Goal: Task Accomplishment & Management: Manage account settings

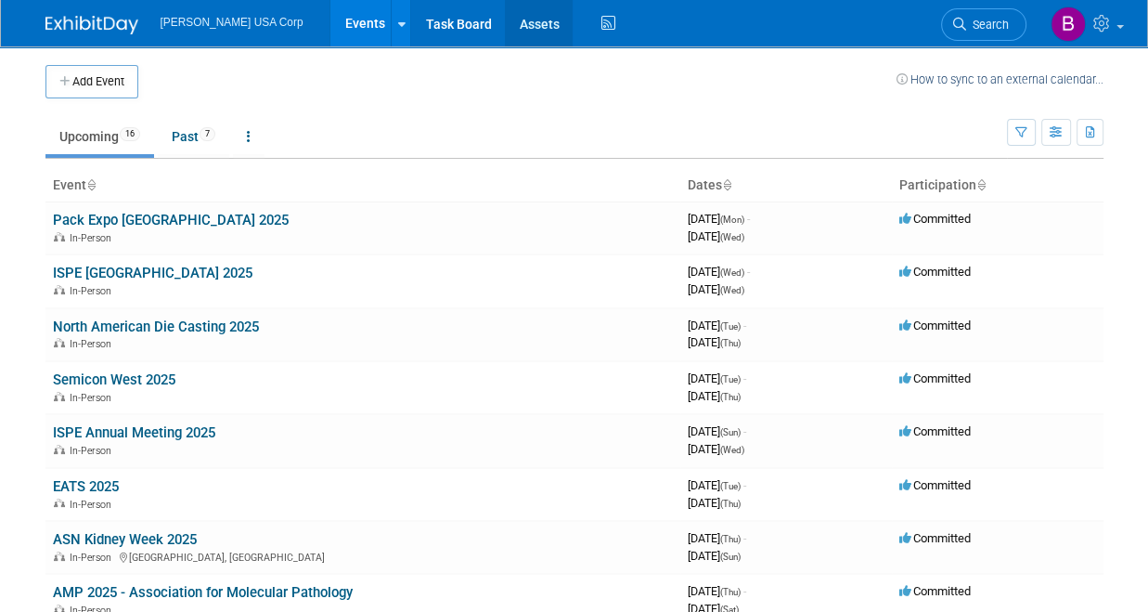
click at [505, 26] on link "Assets" at bounding box center [539, 23] width 68 height 46
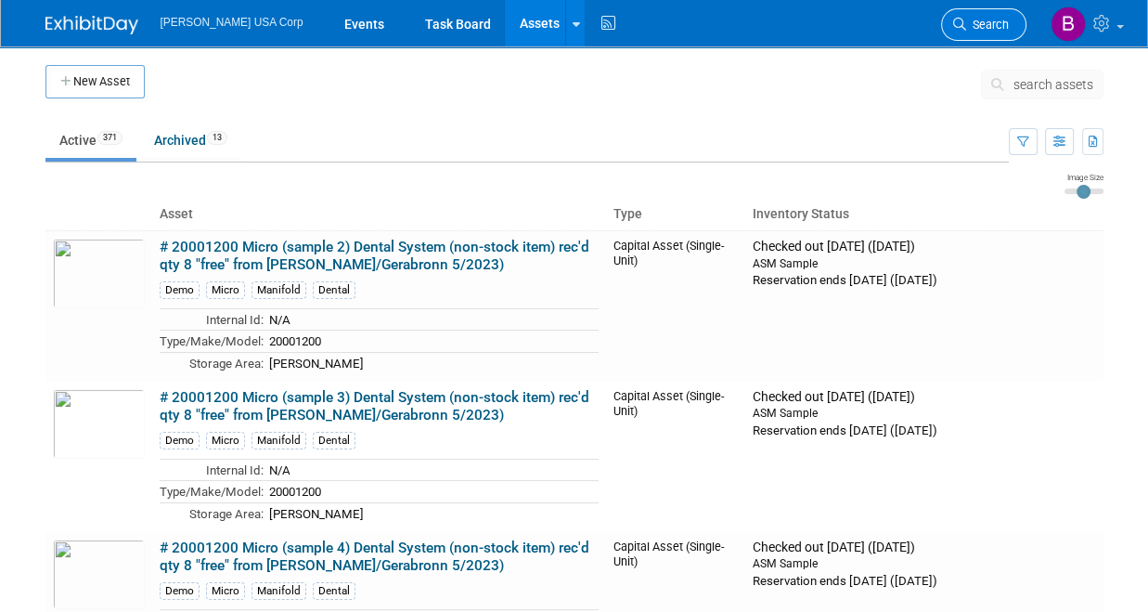
click at [993, 28] on span "Search" at bounding box center [988, 25] width 43 height 14
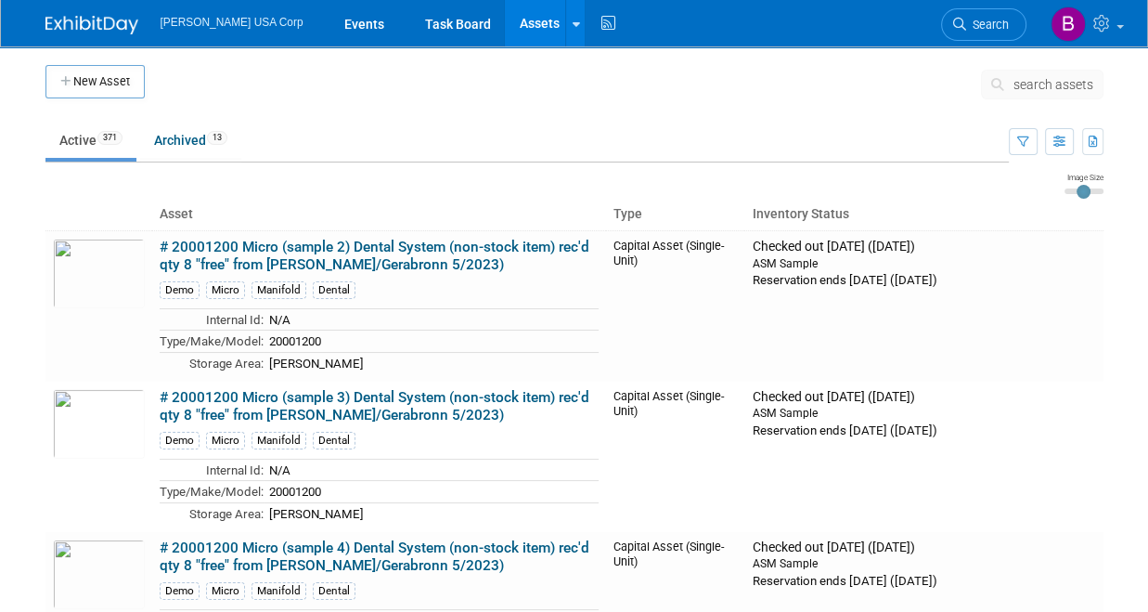
click at [1040, 82] on span "search assets" at bounding box center [1054, 84] width 80 height 15
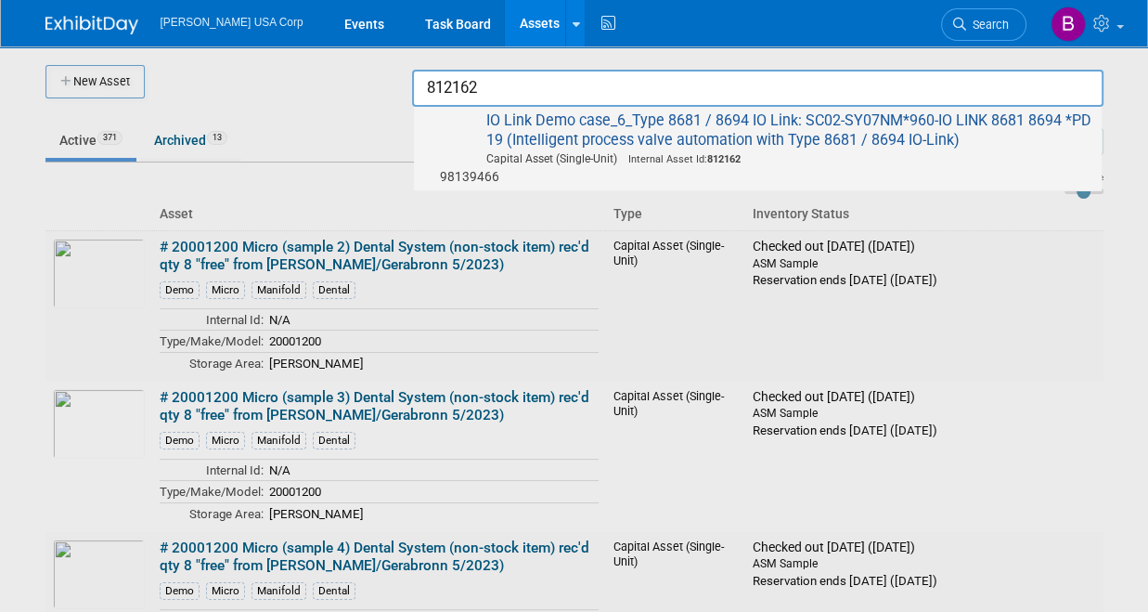
click at [690, 143] on span "IO Link Demo case_6_Type 8681 / 8694 IO Link: SC02-SY07NM*960-IO LINK 8681 8694…" at bounding box center [757, 148] width 669 height 74
type input "IO Link Demo case_6_Type 8681 / 8694 IO Link: SC02-SY07NM*960-IO LINK 8681 8694…"
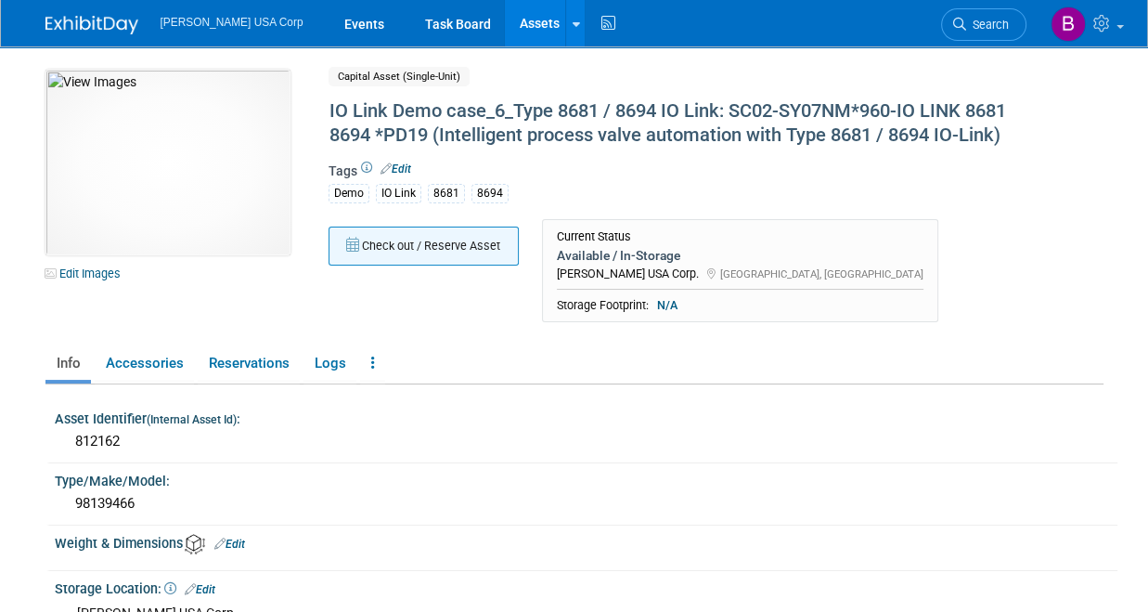
click at [457, 252] on button "Check out / Reserve Asset" at bounding box center [424, 246] width 190 height 39
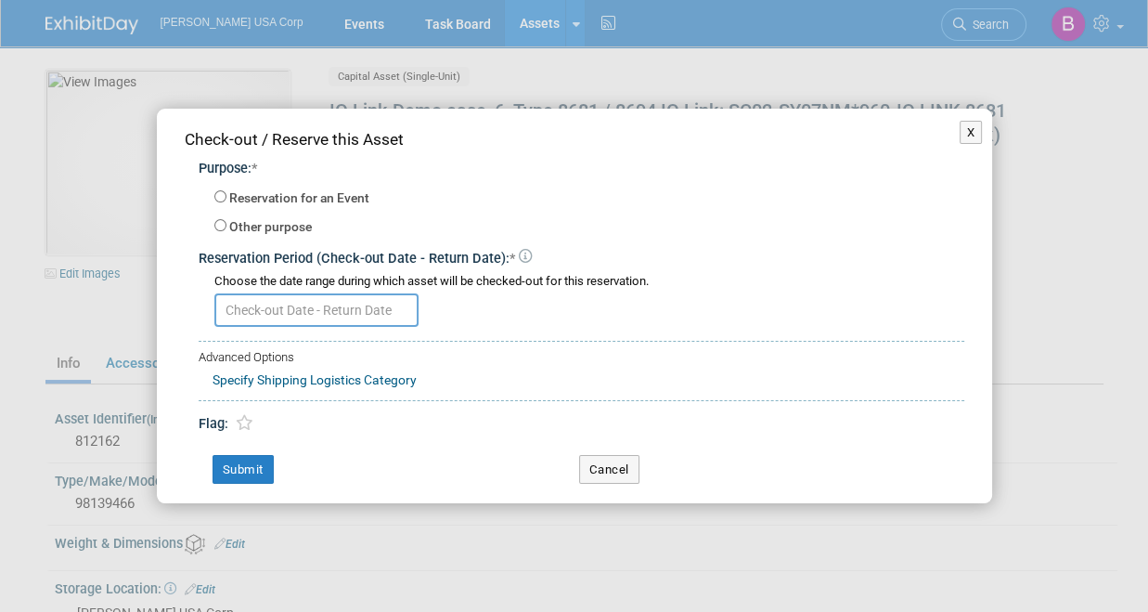
click at [248, 224] on label "Other purpose" at bounding box center [270, 227] width 83 height 19
click at [227, 224] on input "Other purpose" at bounding box center [220, 225] width 12 height 12
radio input "true"
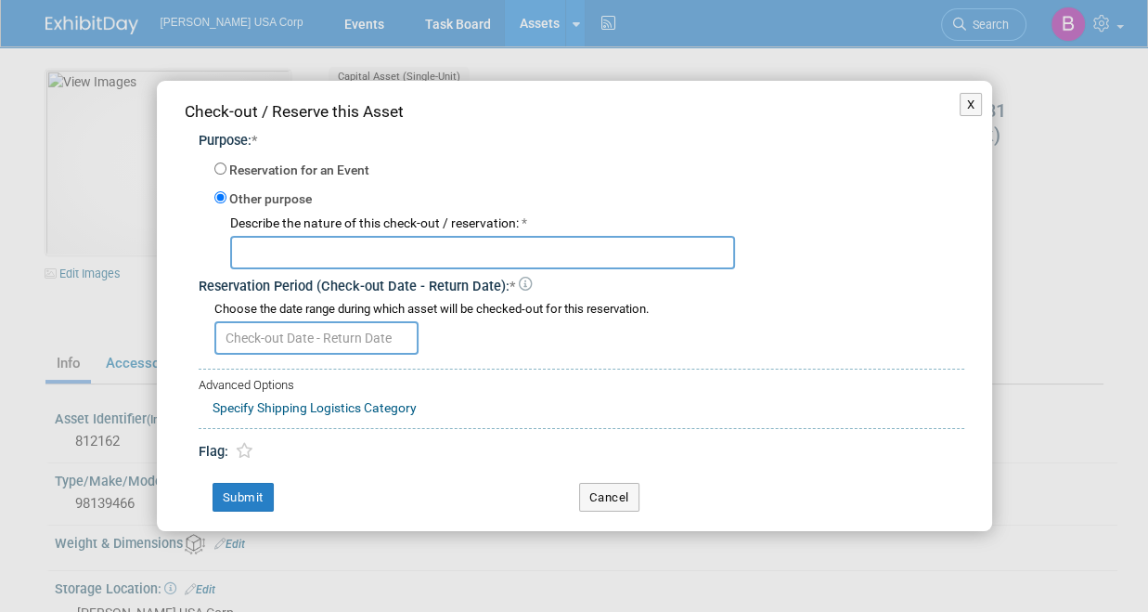
click at [271, 244] on input "text" at bounding box center [482, 252] width 505 height 33
type input "PackExpo/EATS/Rockwell"
click at [341, 331] on input "text" at bounding box center [316, 337] width 204 height 33
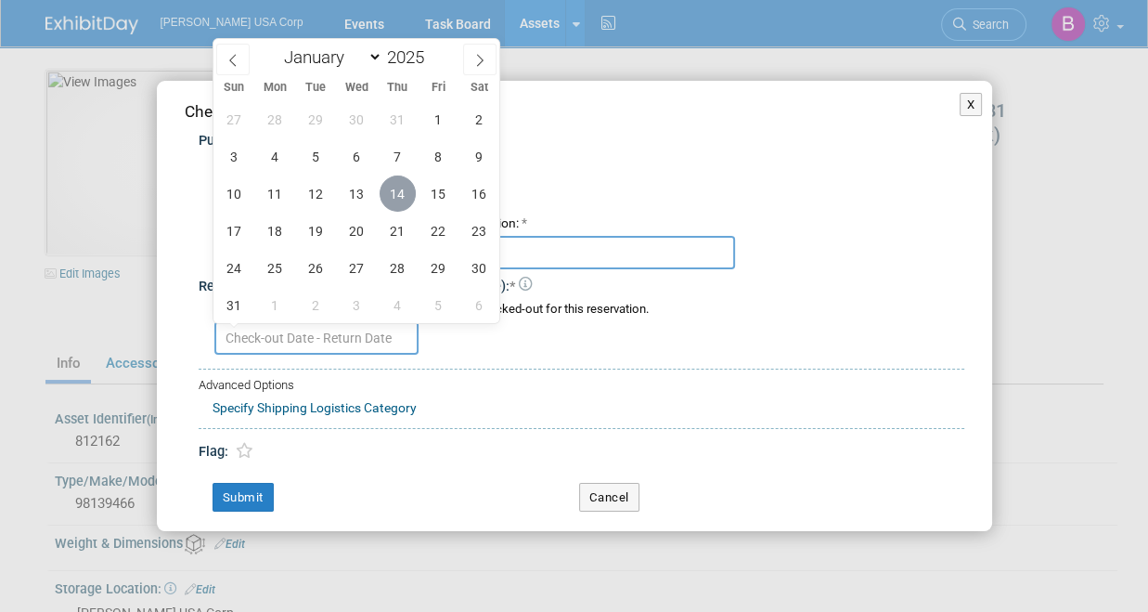
click at [396, 188] on span "14" at bounding box center [398, 193] width 36 height 36
type input "Aug 14, 2025"
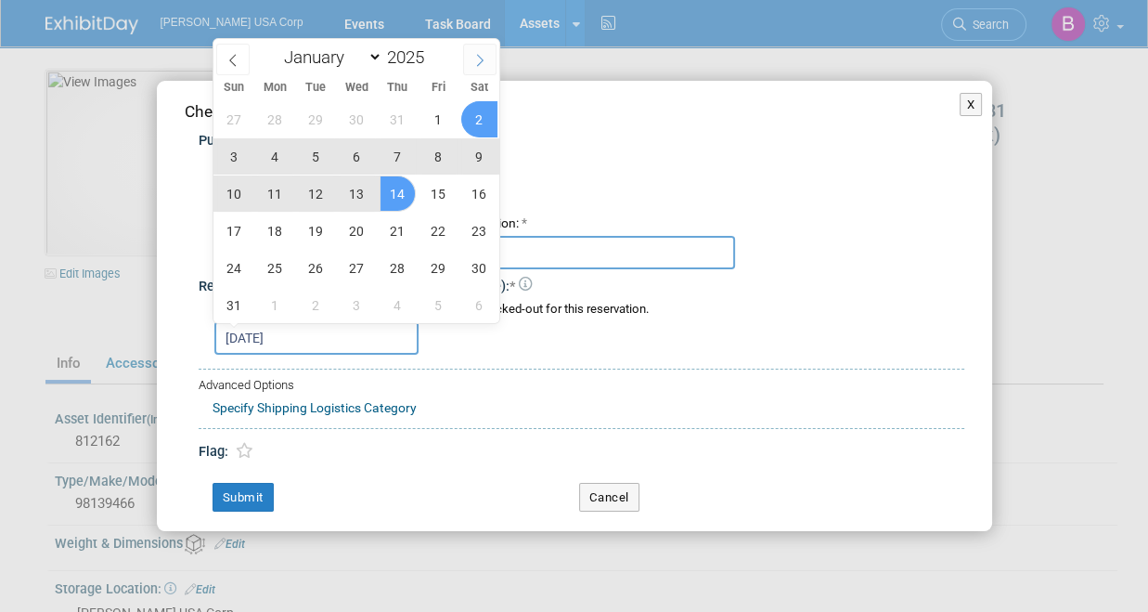
click at [478, 61] on icon at bounding box center [480, 60] width 13 height 13
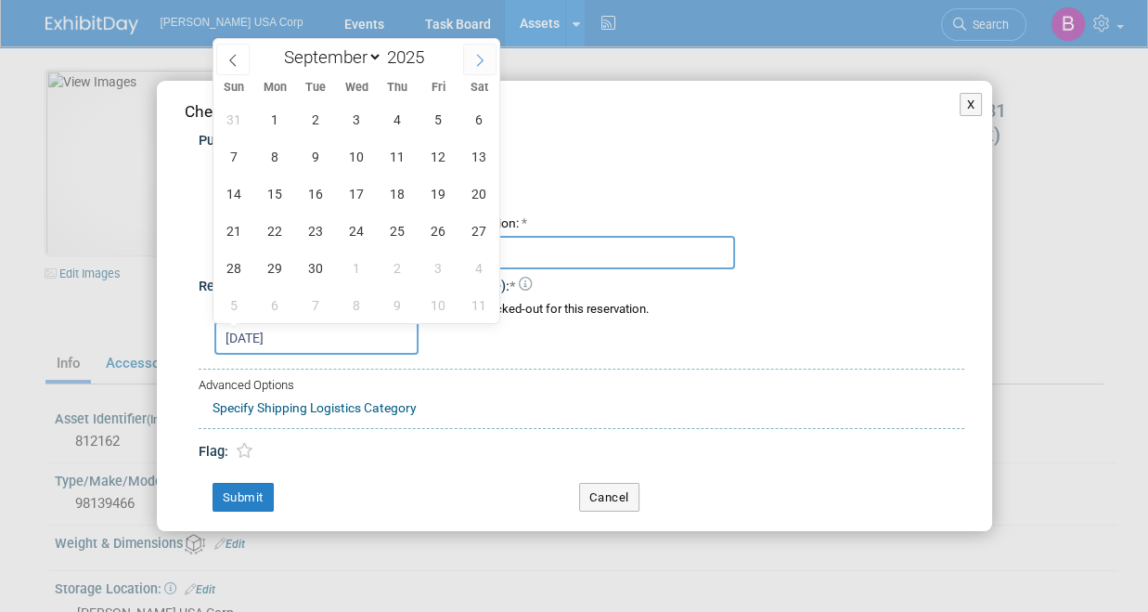
click at [478, 61] on icon at bounding box center [480, 60] width 13 height 13
select select "10"
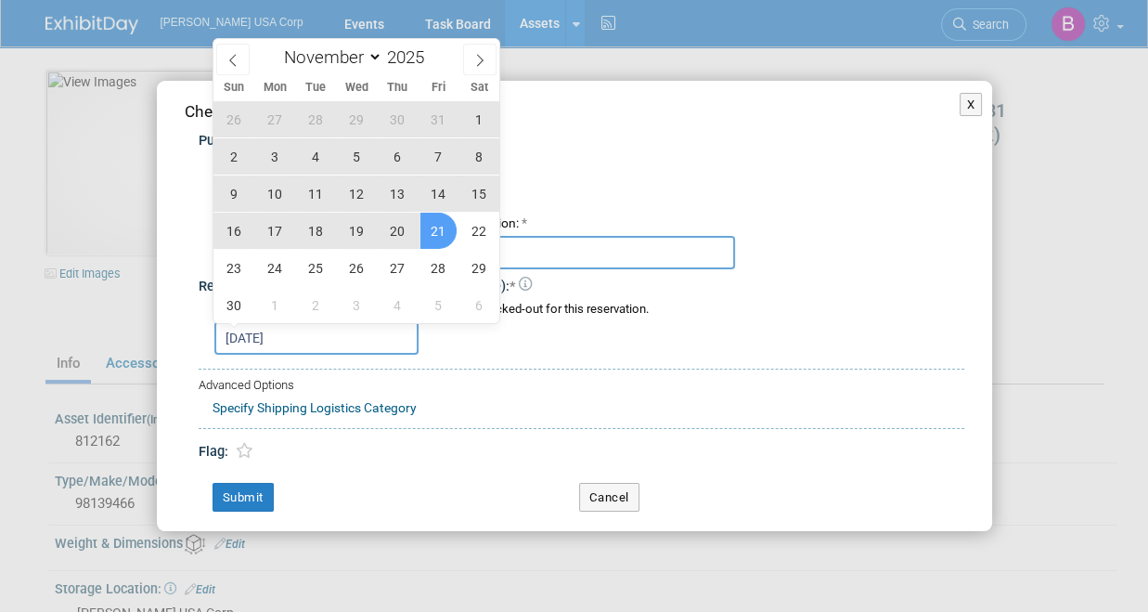
click at [434, 226] on span "21" at bounding box center [439, 231] width 36 height 36
type input "Aug 14, 2025 to Nov 21, 2025"
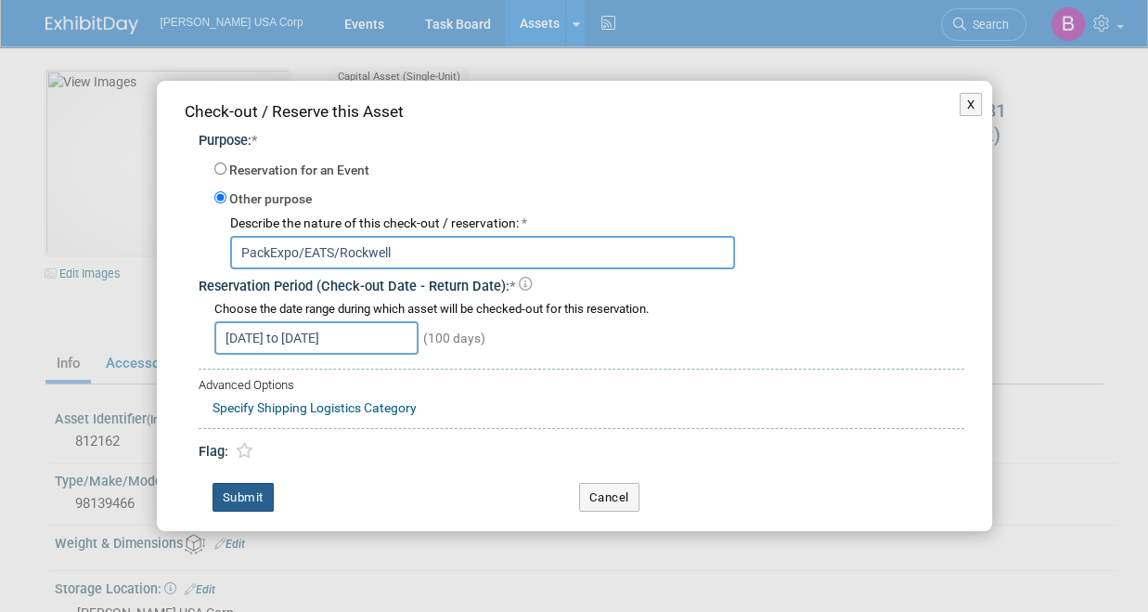
click at [246, 495] on button "Submit" at bounding box center [243, 498] width 61 height 30
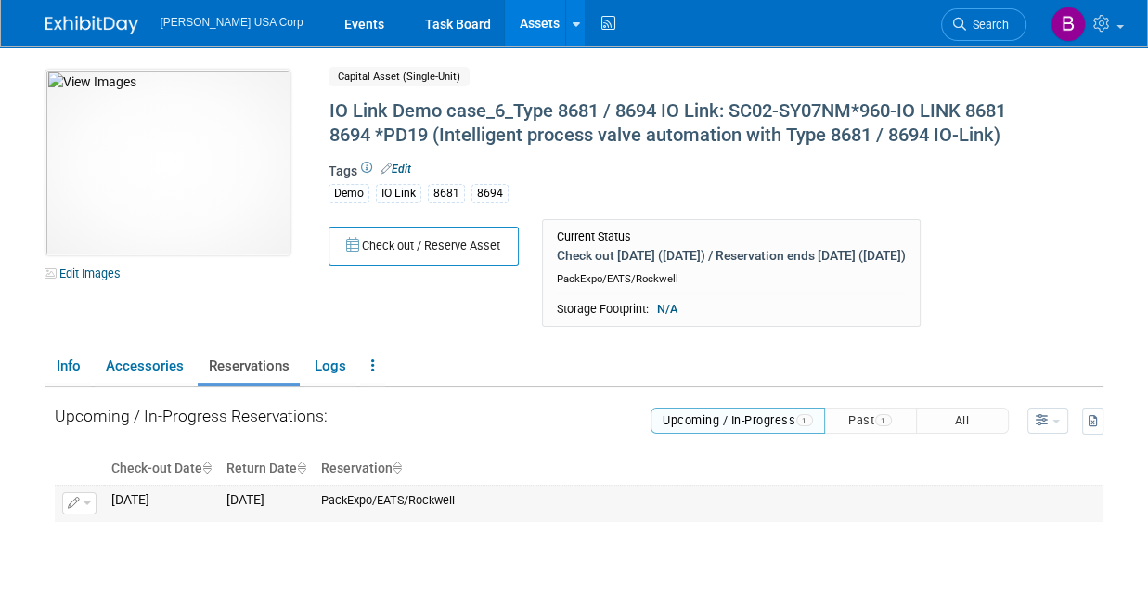
drag, startPoint x: 319, startPoint y: 497, endPoint x: 102, endPoint y: 486, distance: 217.5
click at [314, 496] on td "3964118400 Fri. Nov 21, 2025" at bounding box center [266, 503] width 95 height 36
click at [77, 501] on icon "button" at bounding box center [74, 504] width 13 height 12
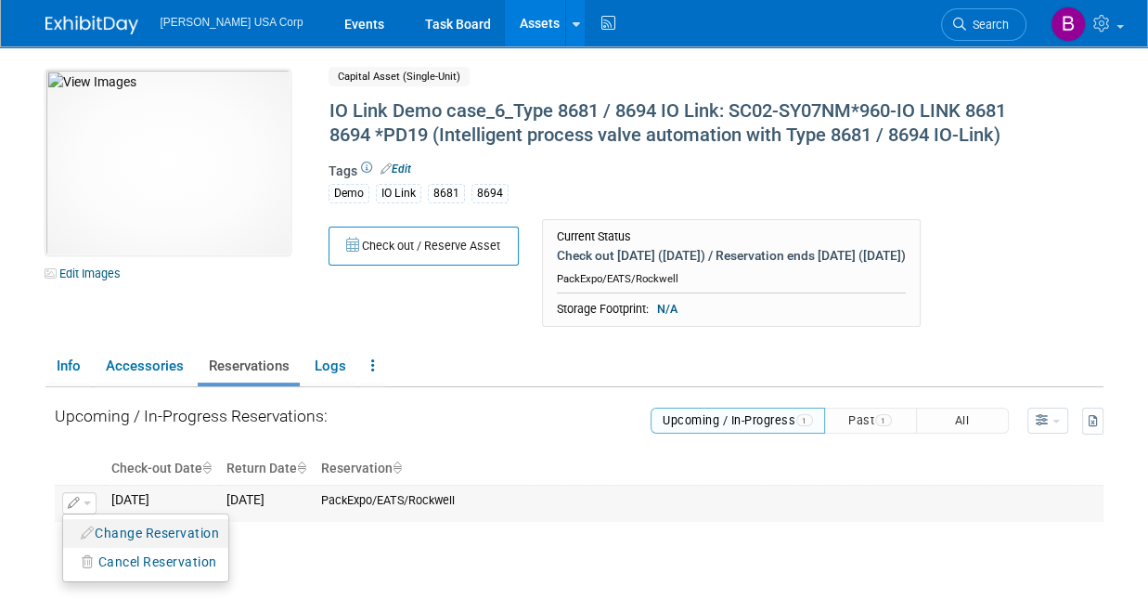
click at [119, 529] on button "Change Reservation" at bounding box center [150, 533] width 157 height 25
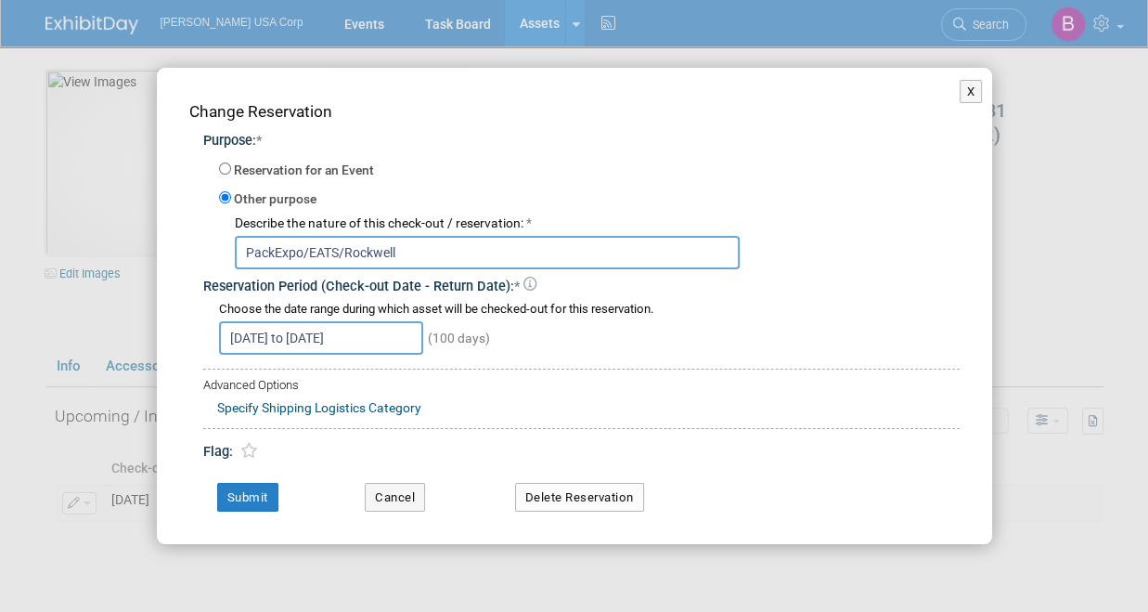
click at [338, 269] on div "Reservation Period (Check-out Date - Return Date): *" at bounding box center [581, 283] width 757 height 28
click at [340, 257] on input "PackExpo/EATS/Rockwell" at bounding box center [487, 252] width 505 height 33
click at [241, 489] on button "Submit" at bounding box center [247, 498] width 61 height 30
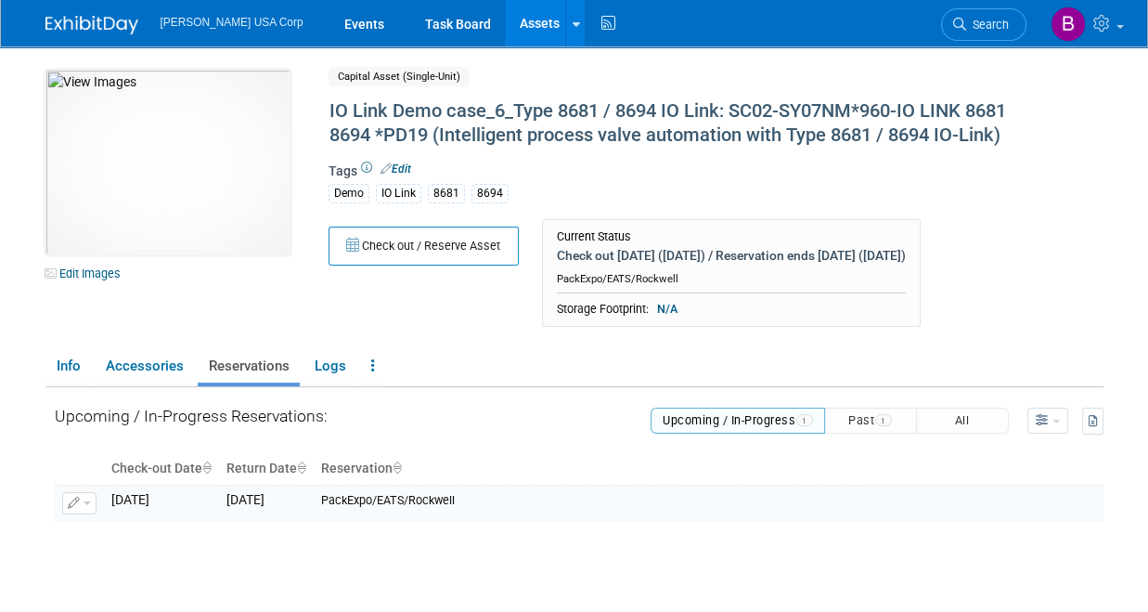
click at [505, 30] on link "Assets" at bounding box center [539, 23] width 68 height 46
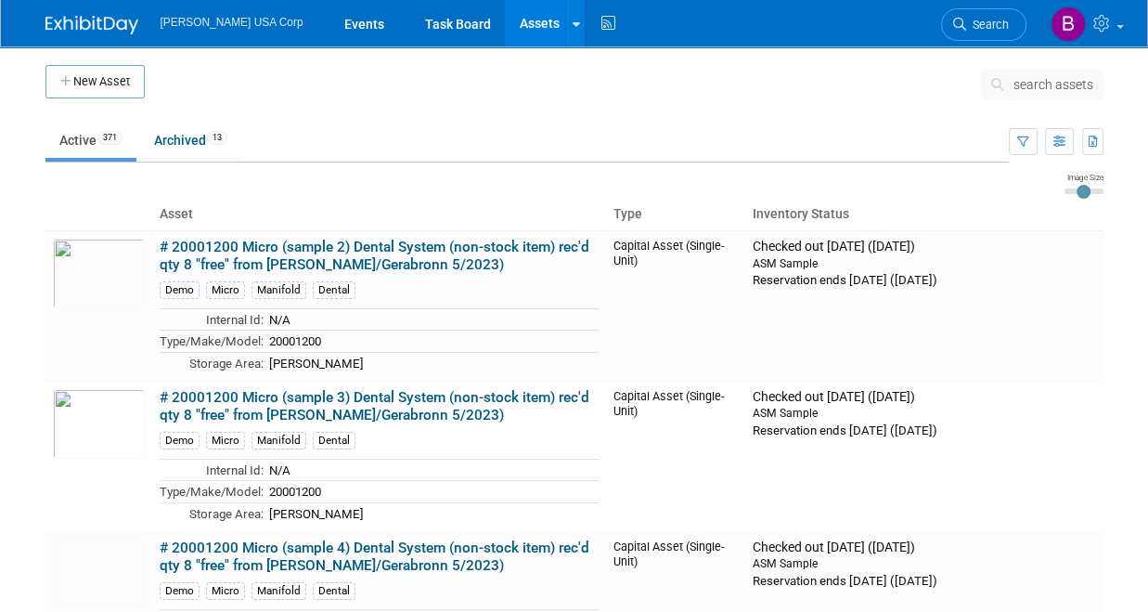
click at [1029, 82] on span "search assets" at bounding box center [1054, 84] width 80 height 15
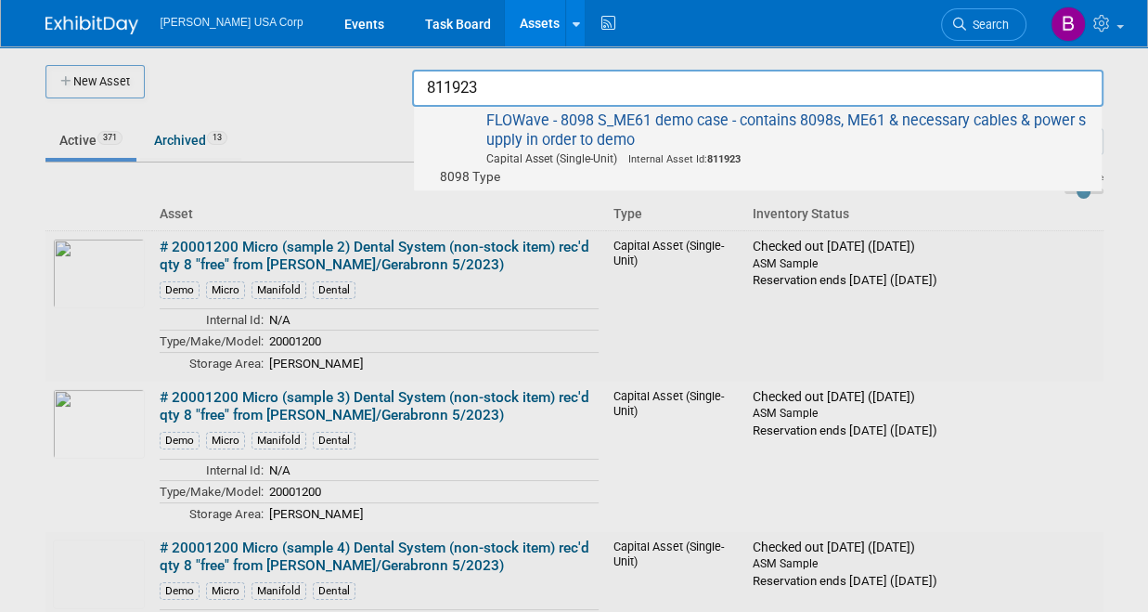
click at [466, 129] on img at bounding box center [450, 131] width 54 height 41
type input "FLOWave - 8098 S_ME61 demo case - contains 8098s, ME61 & necessary cables & pow…"
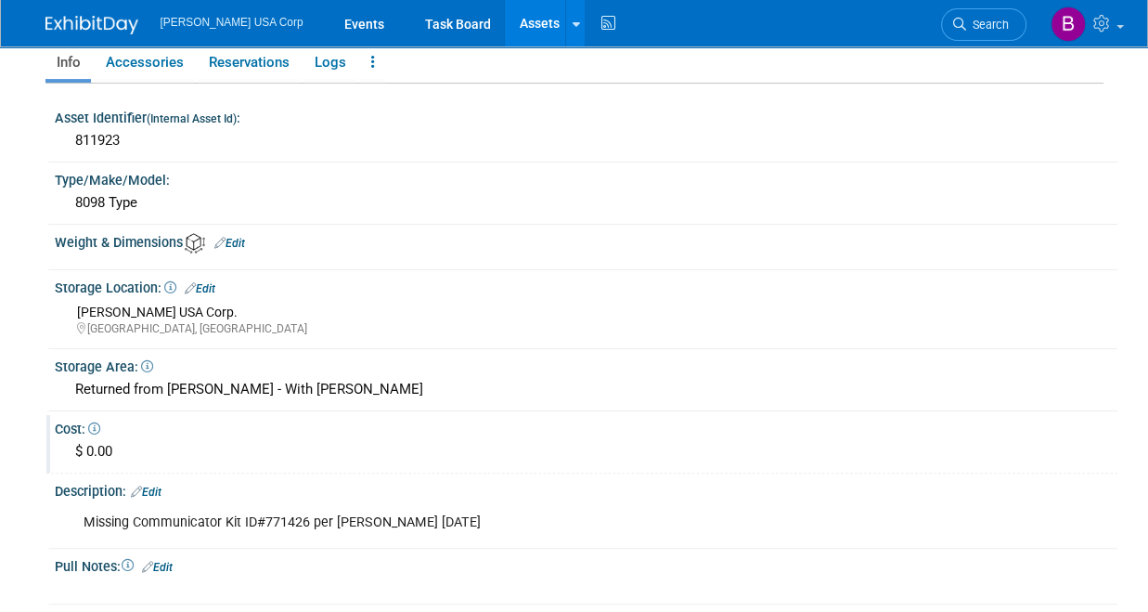
scroll to position [302, 0]
click at [148, 359] on icon at bounding box center [147, 365] width 12 height 12
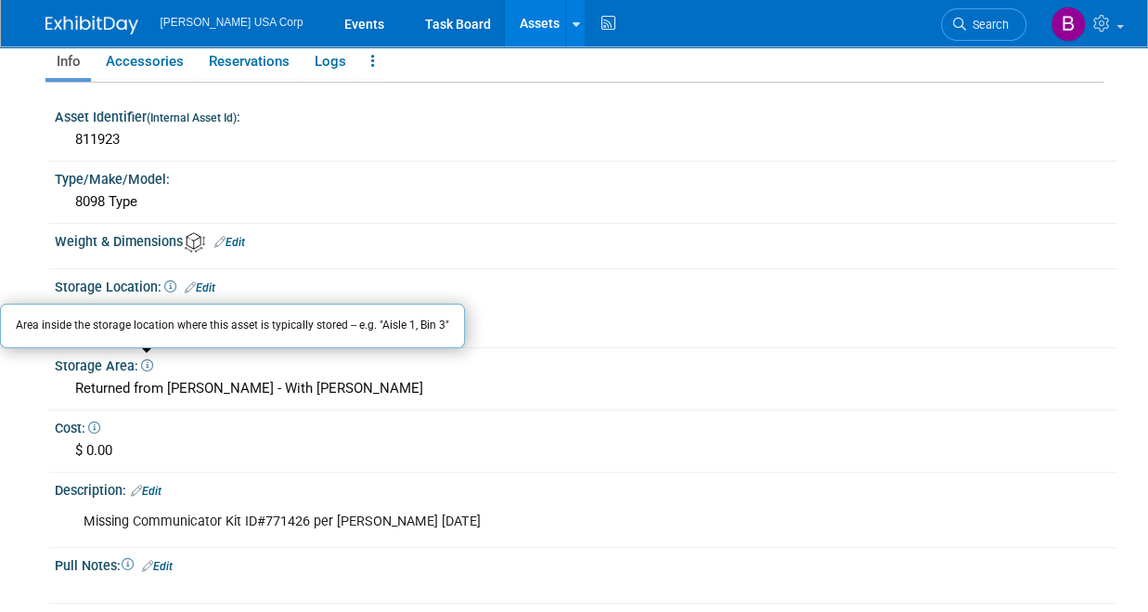
click at [161, 486] on link "Edit" at bounding box center [146, 491] width 31 height 13
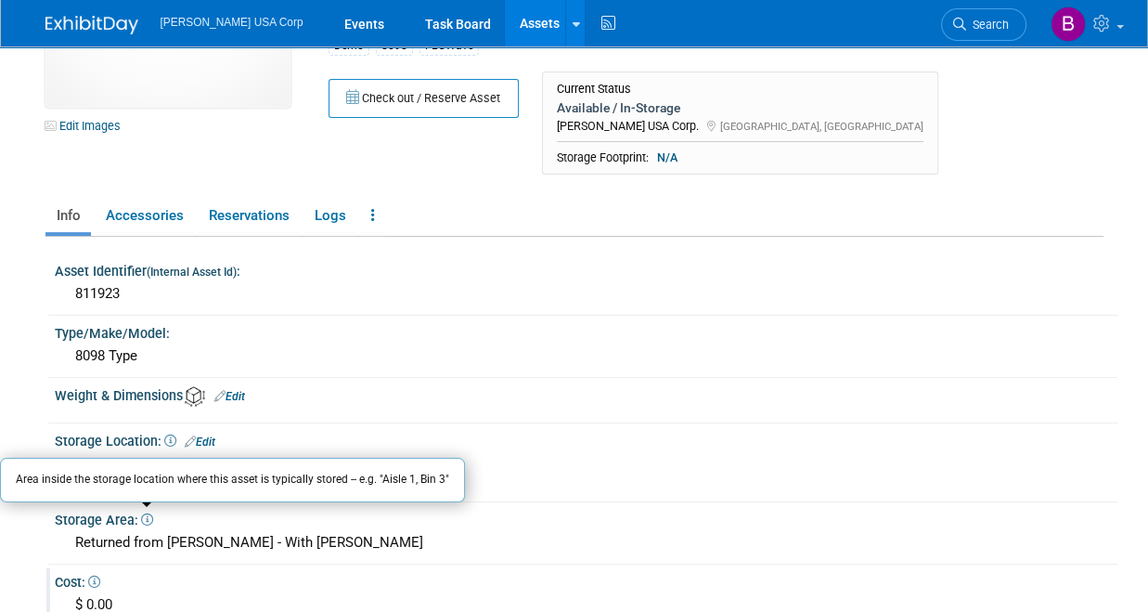
scroll to position [0, 0]
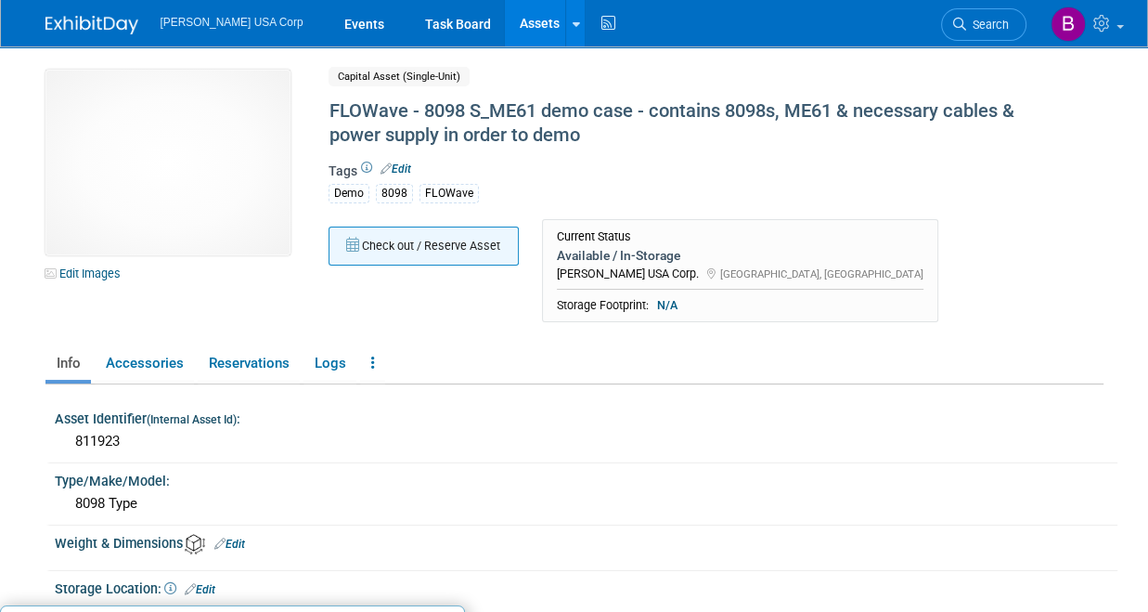
click at [401, 255] on button "Check out / Reserve Asset" at bounding box center [424, 246] width 190 height 39
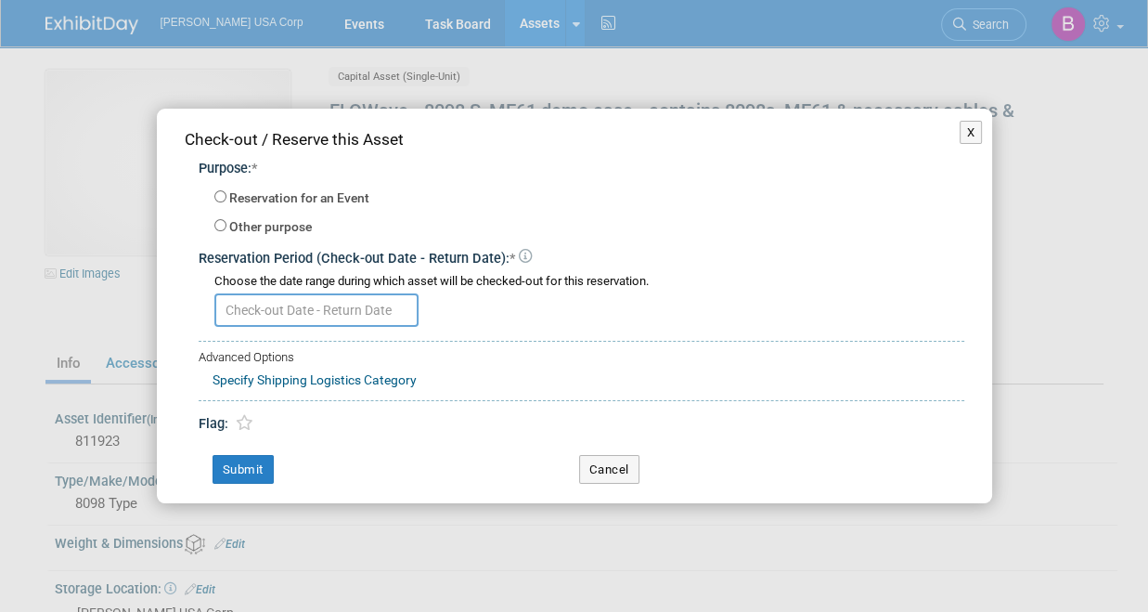
click at [225, 221] on div "Other purpose Describe the nature of this check-out / reservation: *" at bounding box center [589, 227] width 750 height 29
click at [219, 226] on input "Other purpose" at bounding box center [220, 225] width 12 height 12
radio input "true"
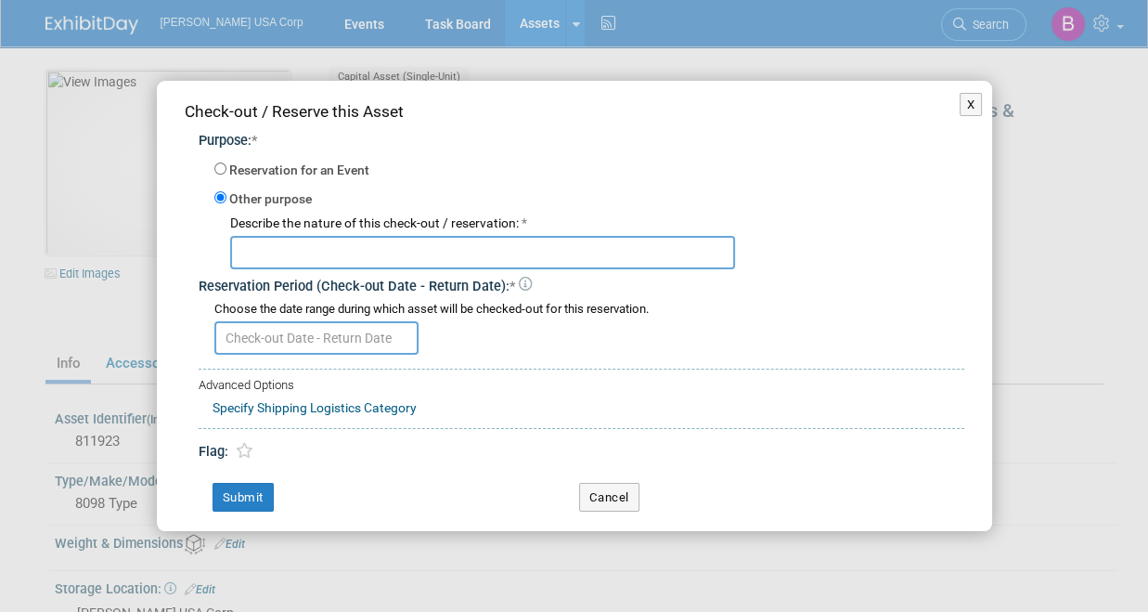
click at [338, 261] on input "text" at bounding box center [482, 252] width 505 height 33
click at [334, 252] on input "text" at bounding box center [482, 252] width 505 height 33
paste input "PackExpo/EATS/Rockwell"
type input "PackExpo/EATS/Rockwell"
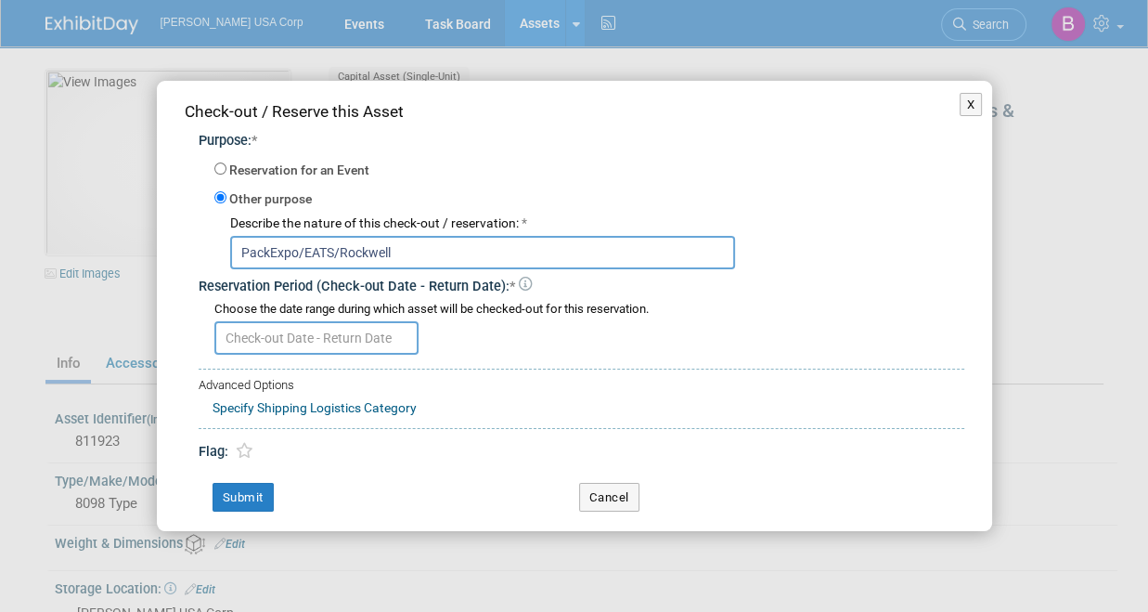
click at [331, 340] on input "text" at bounding box center [316, 337] width 204 height 33
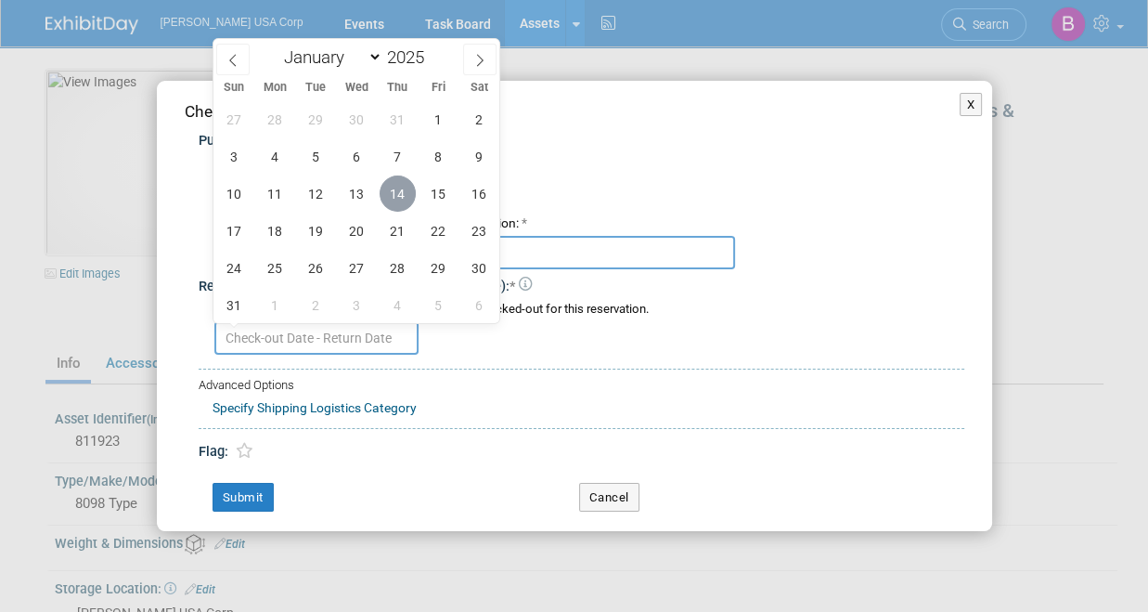
click at [394, 197] on span "14" at bounding box center [398, 193] width 36 height 36
type input "[DATE]"
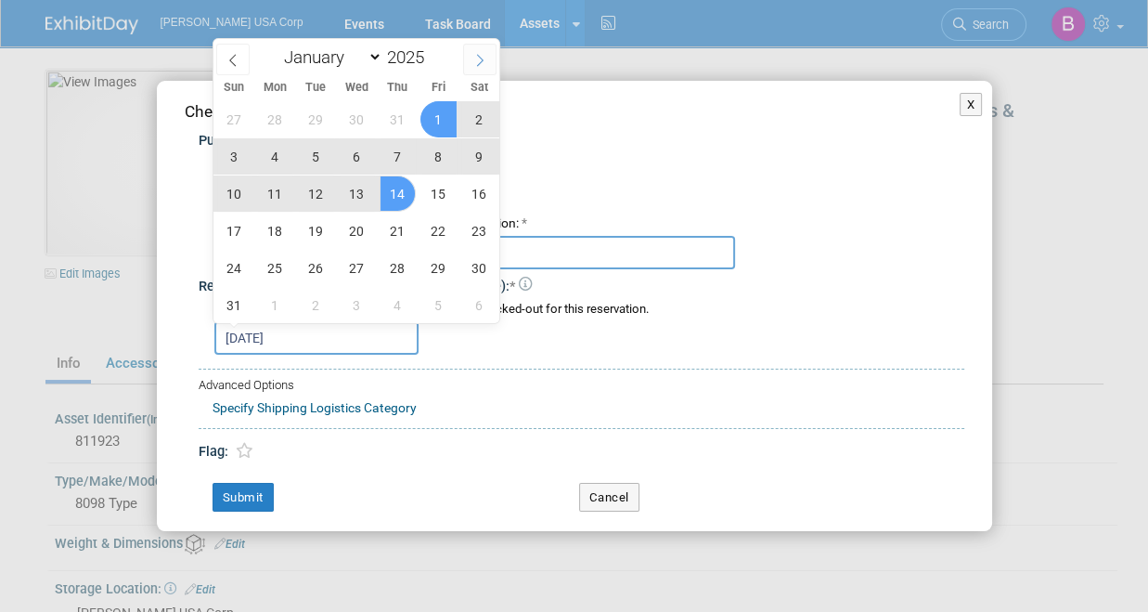
click at [484, 58] on icon at bounding box center [480, 60] width 13 height 13
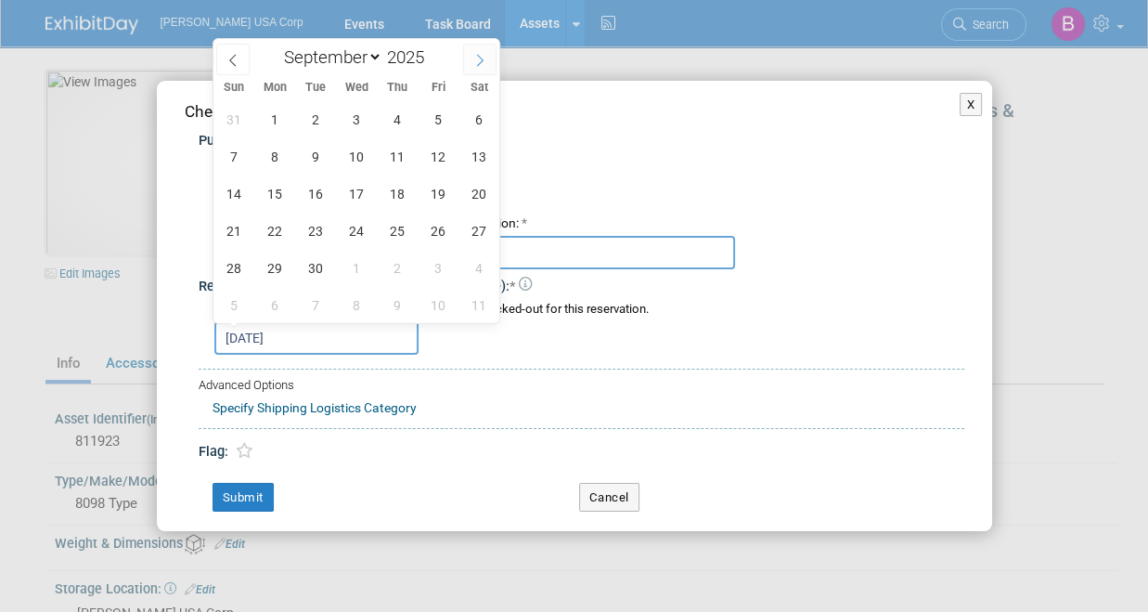
click at [484, 58] on icon at bounding box center [480, 60] width 13 height 13
select select "10"
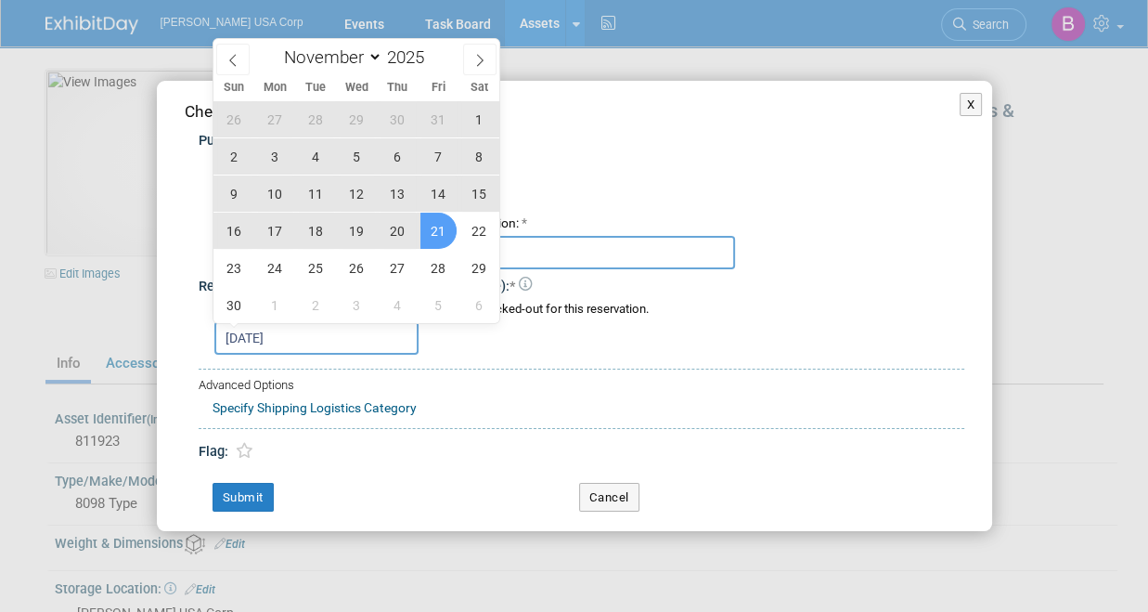
click at [439, 227] on span "21" at bounding box center [439, 231] width 36 height 36
type input "[DATE] to [DATE]"
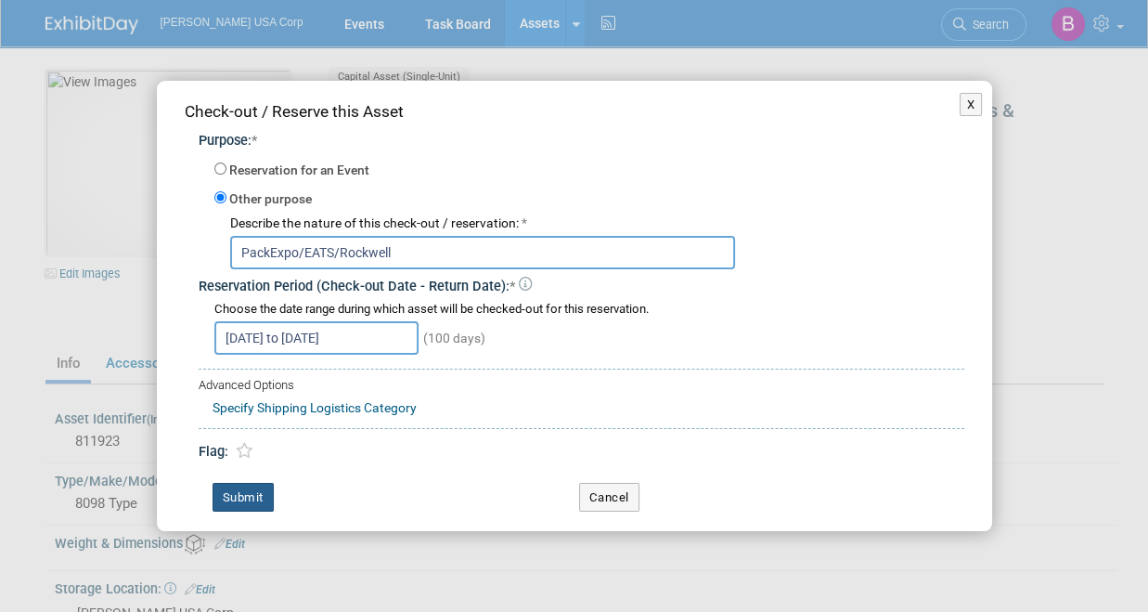
click at [224, 507] on button "Submit" at bounding box center [243, 498] width 61 height 30
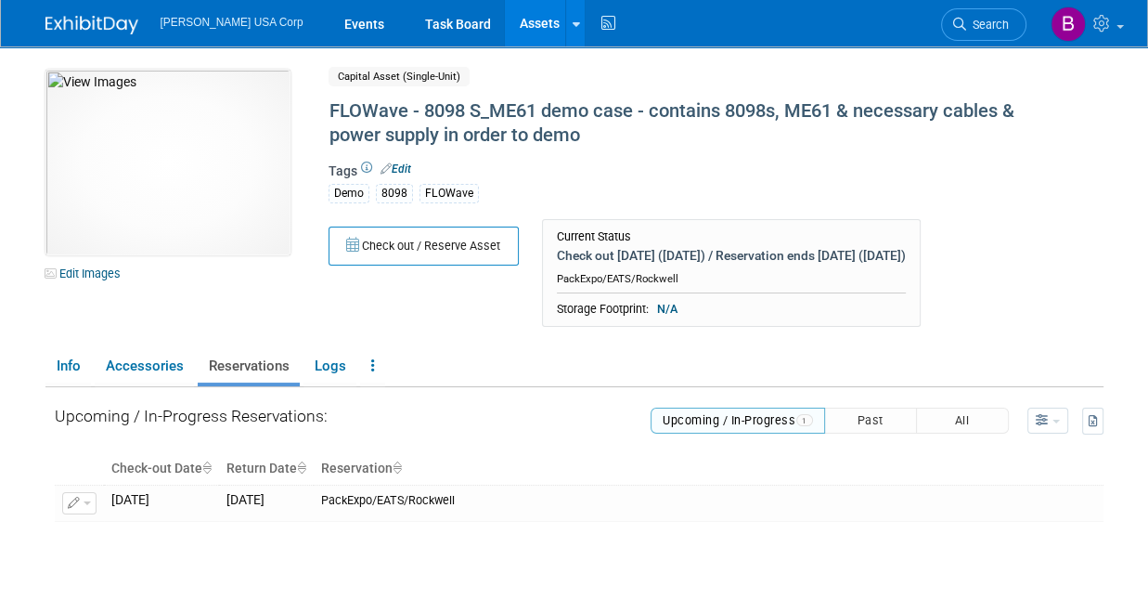
click at [193, 55] on div "10051475-10725085-260a76f5-6083-4dc7-90bb-7b7a66175834.jpg Edit Images Capital …" at bounding box center [575, 355] width 1086 height 618
click at [78, 28] on img at bounding box center [91, 25] width 93 height 19
